Goal: Find specific page/section: Find specific page/section

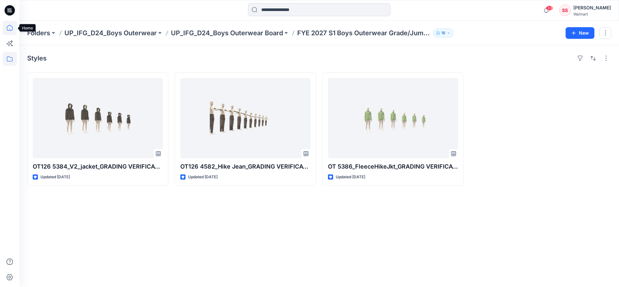
click at [13, 28] on icon at bounding box center [10, 28] width 14 height 14
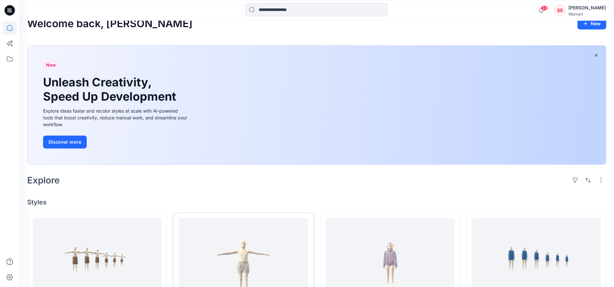
scroll to position [110, 0]
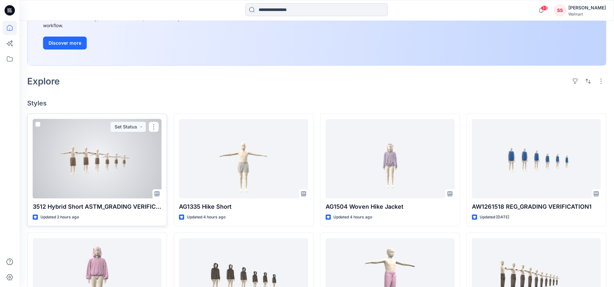
click at [86, 167] on div at bounding box center [97, 158] width 129 height 79
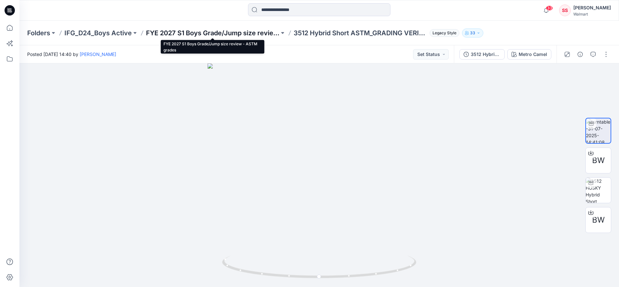
click at [217, 35] on p "FYE 2027 S1 Boys Grade/Jump size review - ASTM grades" at bounding box center [212, 32] width 133 height 9
